Goal: Task Accomplishment & Management: Use online tool/utility

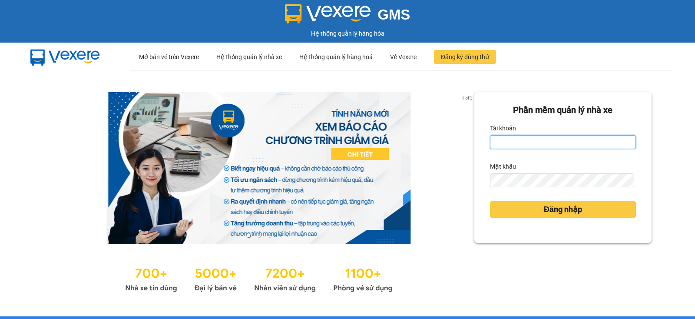
drag, startPoint x: 524, startPoint y: 141, endPoint x: 525, endPoint y: 147, distance: 6.1
click at [524, 141] on input "Tài khoản" at bounding box center [563, 142] width 146 height 14
type input "diep.nhuquynh"
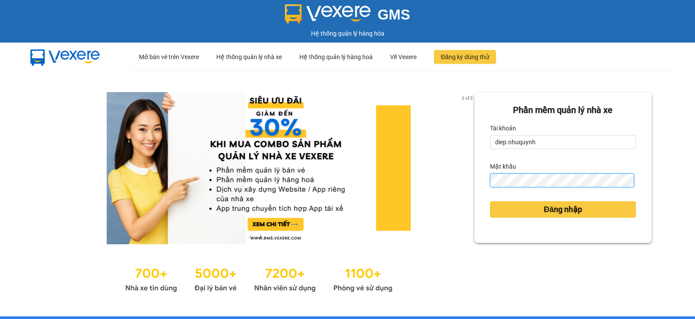
click at [490, 201] on button "Đăng nhập" at bounding box center [563, 209] width 146 height 16
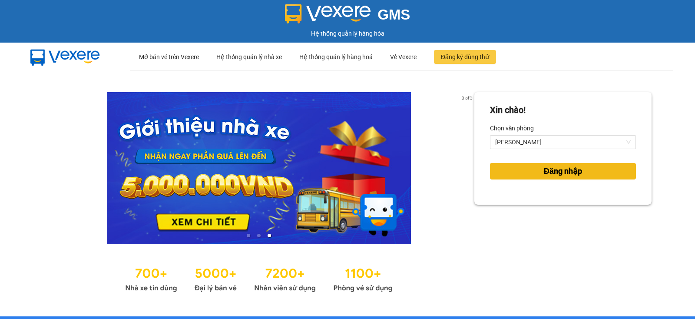
click at [562, 170] on span "Đăng nhập" at bounding box center [562, 171] width 38 height 12
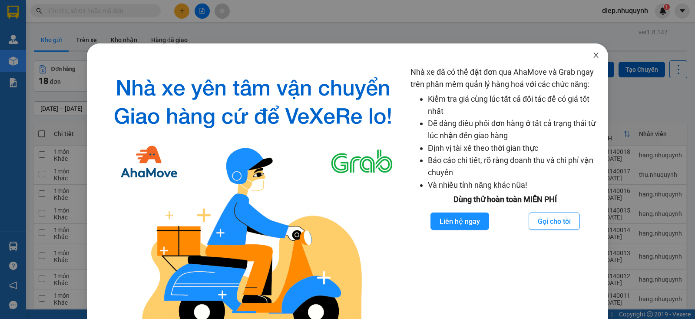
click at [592, 53] on icon "close" at bounding box center [595, 55] width 7 height 7
